Goal: Check status: Check status

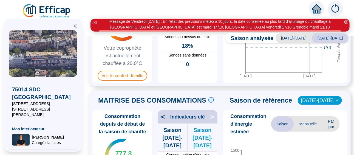
scroll to position [55, 0]
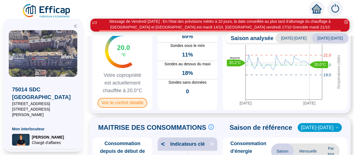
click at [131, 101] on span "Voir le confort détaillé" at bounding box center [123, 103] width 50 height 10
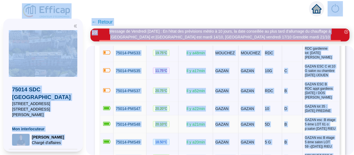
scroll to position [384, 0]
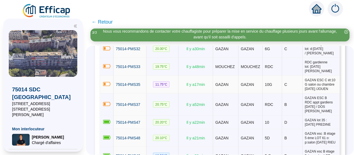
click at [135, 93] on td "75014-PMS35" at bounding box center [129, 85] width 33 height 18
click at [161, 87] on span "11.75 °C" at bounding box center [161, 84] width 16 height 6
click at [135, 87] on span "75014-PMS35" at bounding box center [128, 84] width 25 height 4
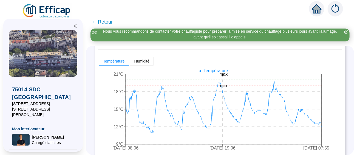
scroll to position [155, 0]
